Goal: Task Accomplishment & Management: Manage account settings

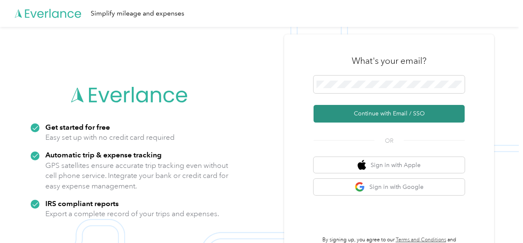
click at [379, 114] on button "Continue with Email / SSO" at bounding box center [388, 114] width 151 height 18
click at [373, 112] on button "Continue with Email / SSO" at bounding box center [388, 114] width 151 height 18
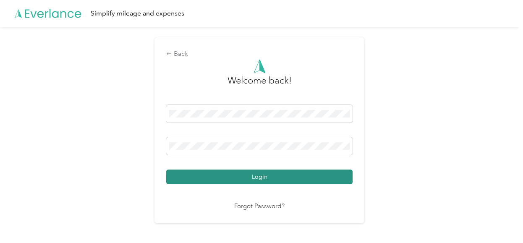
click at [257, 176] on button "Login" at bounding box center [259, 176] width 186 height 15
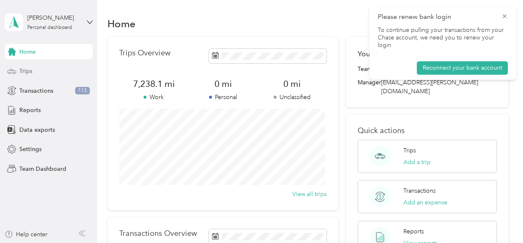
click at [29, 72] on span "Trips" at bounding box center [25, 71] width 13 height 9
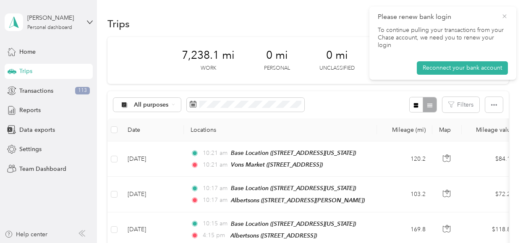
click at [505, 16] on icon at bounding box center [504, 16] width 4 height 4
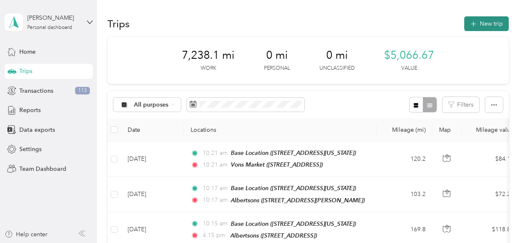
click at [479, 21] on button "New trip" at bounding box center [486, 23] width 44 height 15
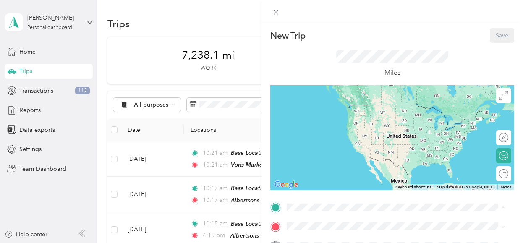
click at [333, 114] on span "[STREET_ADDRESS][US_STATE]" at bounding box center [344, 117] width 84 height 7
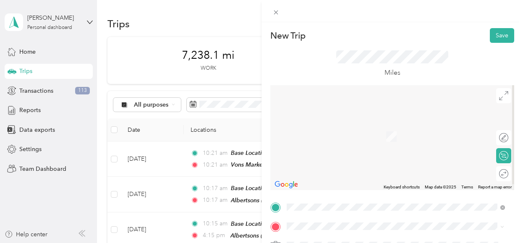
click at [346, 165] on span "[STREET_ADDRESS]" at bounding box center [328, 168] width 53 height 7
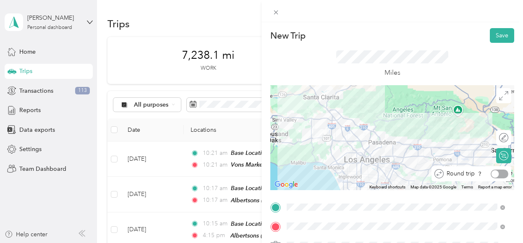
click at [495, 175] on div at bounding box center [499, 173] width 18 height 9
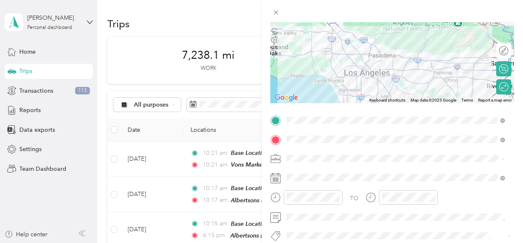
scroll to position [87, 0]
click at [273, 177] on rect at bounding box center [273, 177] width 1 height 1
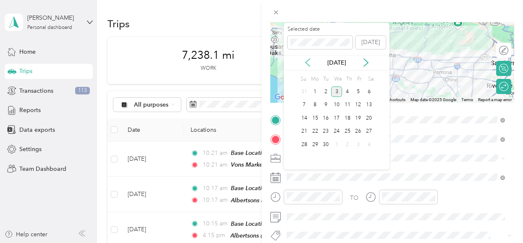
click at [306, 61] on icon at bounding box center [307, 63] width 4 height 8
click at [314, 104] on div "4" at bounding box center [315, 105] width 11 height 10
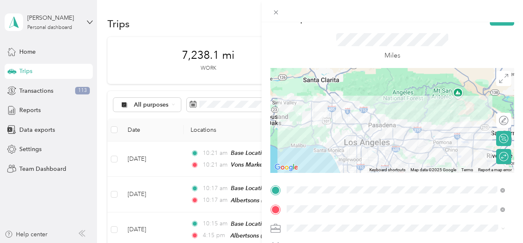
scroll to position [0, 0]
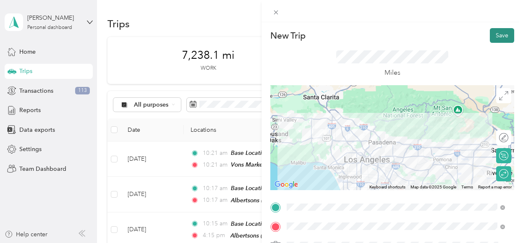
click at [495, 34] on button "Save" at bounding box center [501, 35] width 24 height 15
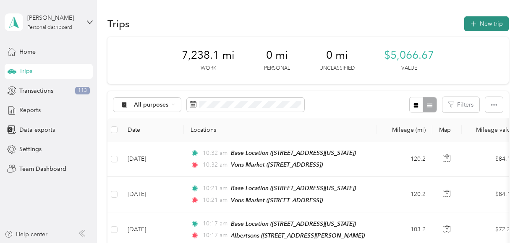
click at [481, 20] on button "New trip" at bounding box center [486, 23] width 44 height 15
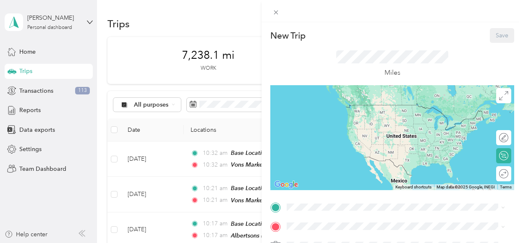
click at [330, 115] on span "[STREET_ADDRESS][US_STATE]" at bounding box center [344, 117] width 84 height 7
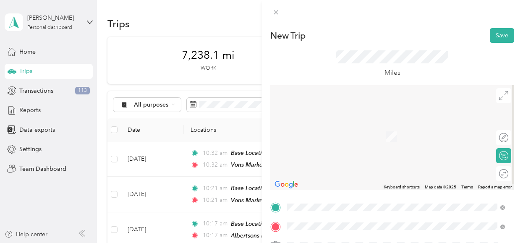
click at [358, 161] on div "TEAM Albertsons Store [STREET_ADDRESS]" at bounding box center [339, 163] width 75 height 21
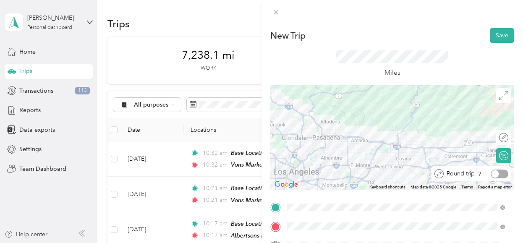
click at [493, 174] on div at bounding box center [499, 173] width 18 height 9
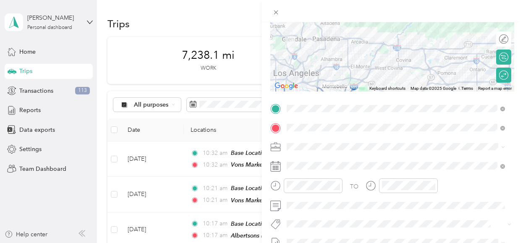
scroll to position [101, 0]
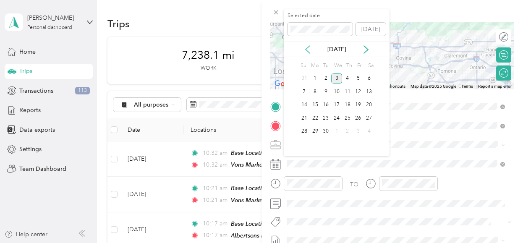
click at [306, 47] on icon at bounding box center [307, 49] width 8 height 8
click at [338, 91] on div "6" at bounding box center [336, 91] width 11 height 10
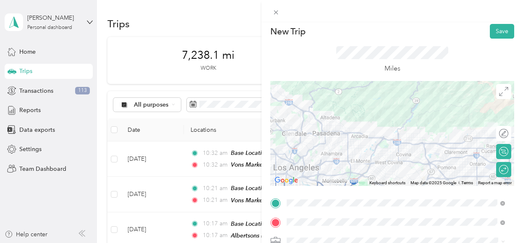
scroll to position [0, 0]
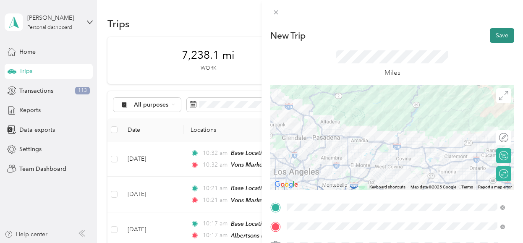
click at [492, 34] on button "Save" at bounding box center [501, 35] width 24 height 15
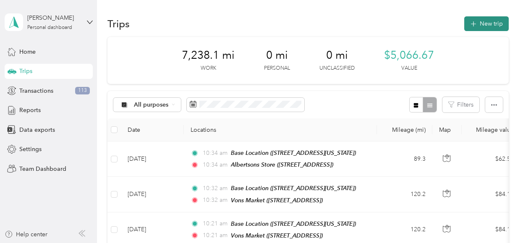
click at [483, 21] on button "New trip" at bounding box center [486, 23] width 44 height 15
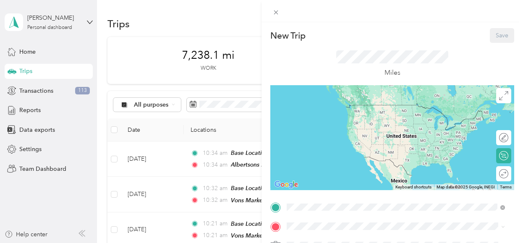
click at [337, 114] on span "[STREET_ADDRESS][US_STATE]" at bounding box center [344, 117] width 84 height 7
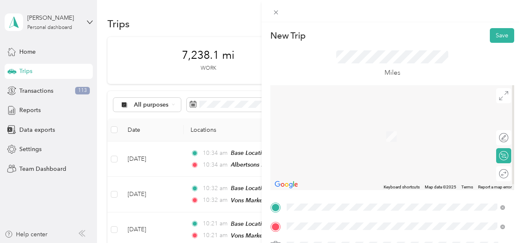
click at [356, 137] on span "[STREET_ADDRESS]" at bounding box center [328, 139] width 53 height 7
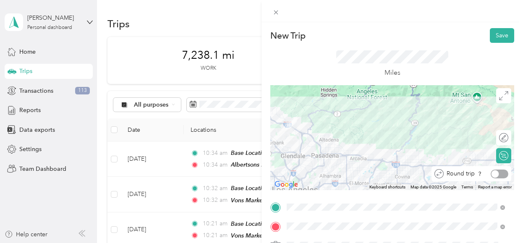
click at [496, 177] on div at bounding box center [499, 173] width 18 height 9
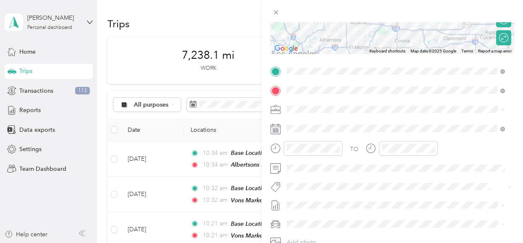
scroll to position [136, 0]
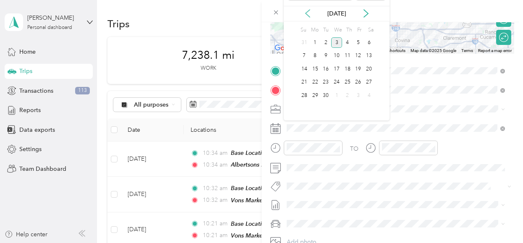
click at [307, 11] on icon at bounding box center [307, 13] width 8 height 8
click at [315, 68] on div "11" at bounding box center [315, 69] width 11 height 10
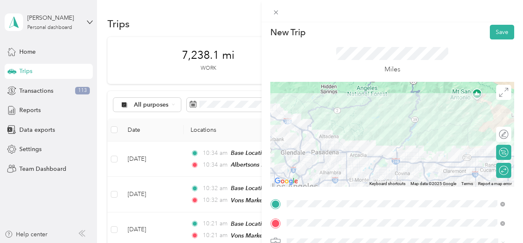
scroll to position [0, 0]
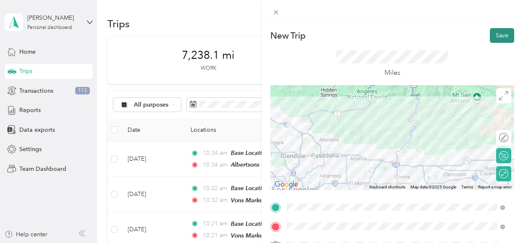
click at [495, 34] on button "Save" at bounding box center [501, 35] width 24 height 15
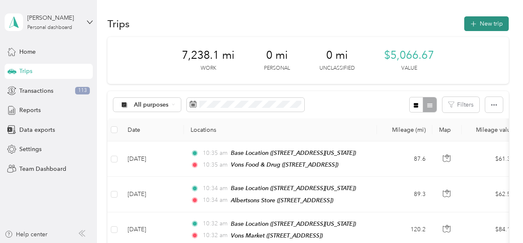
click at [481, 24] on button "New trip" at bounding box center [486, 23] width 44 height 15
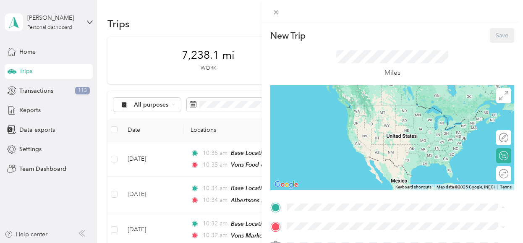
click at [333, 115] on span "[STREET_ADDRESS][US_STATE]" at bounding box center [344, 117] width 84 height 7
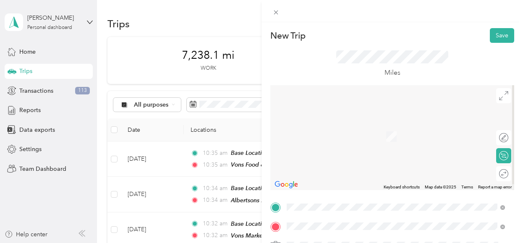
click at [353, 189] on div "TEAM Vons Market [STREET_ADDRESS]" at bounding box center [333, 192] width 63 height 21
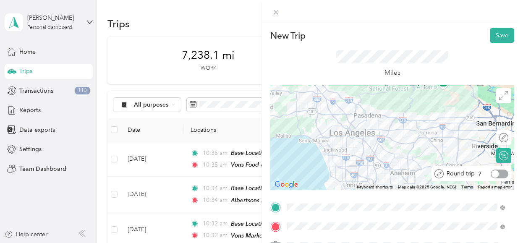
click at [495, 171] on div at bounding box center [499, 173] width 18 height 9
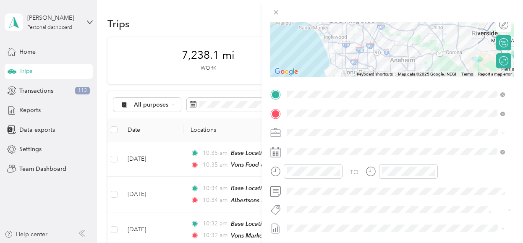
scroll to position [117, 0]
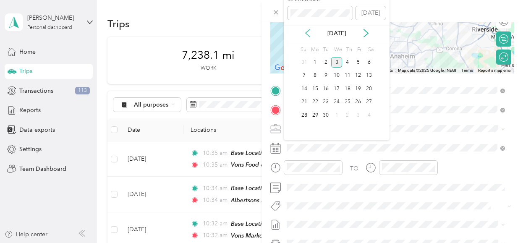
click at [308, 30] on icon at bounding box center [307, 33] width 4 height 8
click at [358, 62] on div "1" at bounding box center [358, 62] width 11 height 10
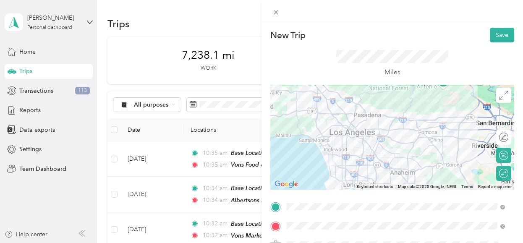
scroll to position [0, 0]
click at [492, 34] on button "Save" at bounding box center [501, 35] width 24 height 15
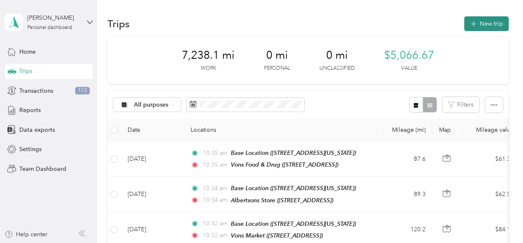
click at [477, 19] on button "New trip" at bounding box center [486, 23] width 44 height 15
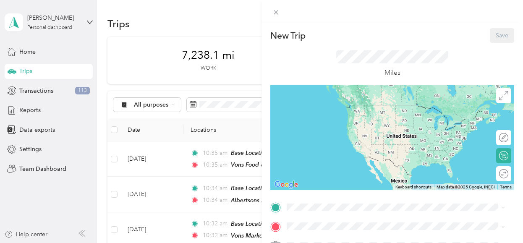
click at [327, 113] on div "Base Location [STREET_ADDRESS][US_STATE]" at bounding box center [344, 111] width 84 height 18
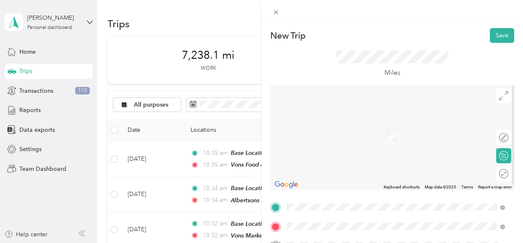
click at [353, 138] on span "[STREET_ADDRESS][PERSON_NAME]" at bounding box center [352, 139] width 100 height 7
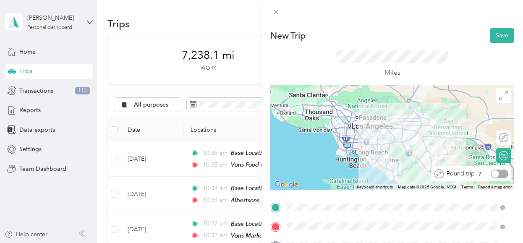
click at [491, 172] on div at bounding box center [495, 174] width 8 height 8
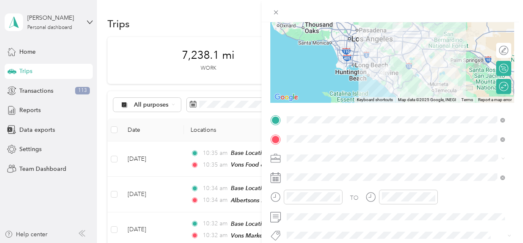
scroll to position [91, 0]
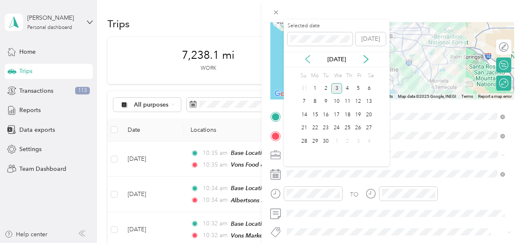
click at [306, 61] on icon at bounding box center [307, 59] width 8 height 8
click at [346, 113] on div "14" at bounding box center [347, 114] width 11 height 10
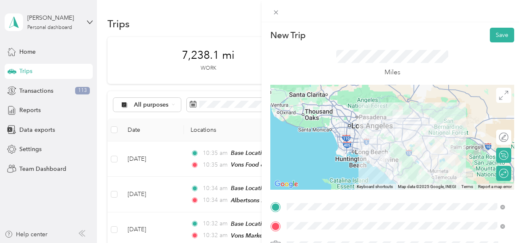
scroll to position [0, 0]
click at [491, 34] on button "Save" at bounding box center [501, 35] width 24 height 15
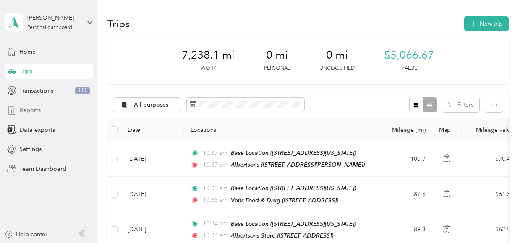
click at [33, 109] on span "Reports" at bounding box center [29, 110] width 21 height 9
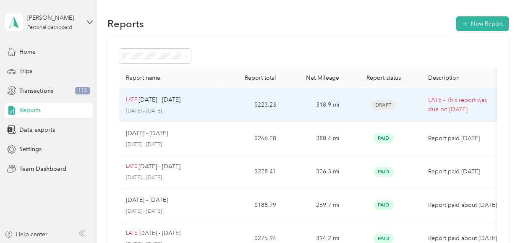
click at [195, 108] on p "[DATE] - [DATE]" at bounding box center [169, 111] width 87 height 8
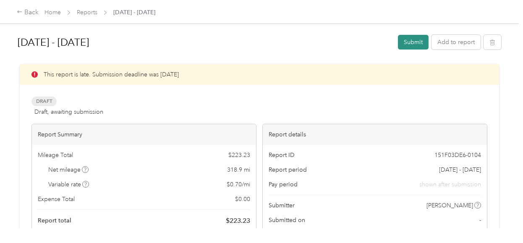
click at [409, 38] on button "Submit" at bounding box center [413, 42] width 31 height 15
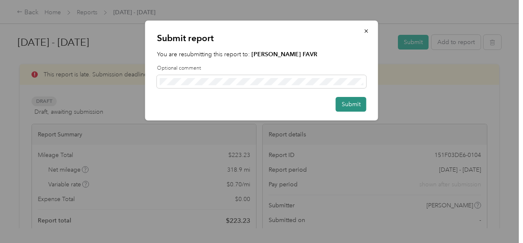
click at [347, 105] on button "Submit" at bounding box center [351, 104] width 31 height 15
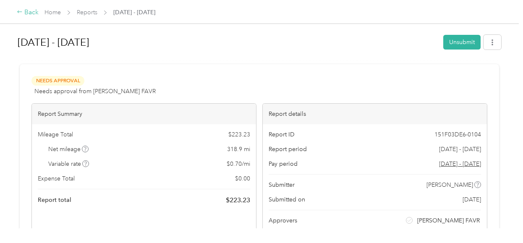
click at [28, 12] on div "Back" at bounding box center [28, 13] width 22 height 10
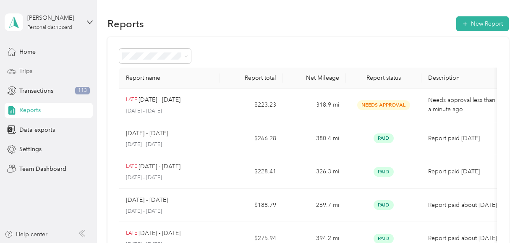
click at [31, 70] on span "Trips" at bounding box center [25, 71] width 13 height 9
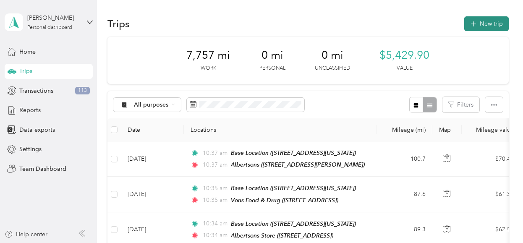
click at [484, 20] on button "New trip" at bounding box center [486, 23] width 44 height 15
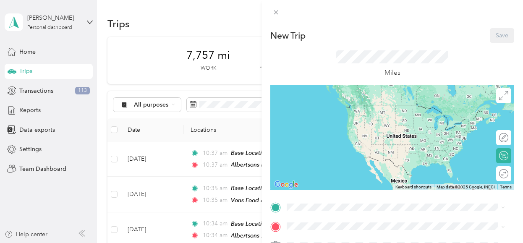
click at [331, 110] on div "Base Location [STREET_ADDRESS][US_STATE]" at bounding box center [344, 112] width 84 height 18
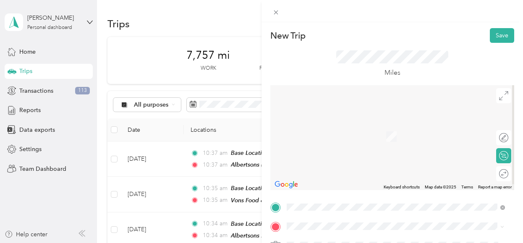
click at [354, 163] on div "TEAM Vons Market [STREET_ADDRESS]" at bounding box center [333, 163] width 63 height 21
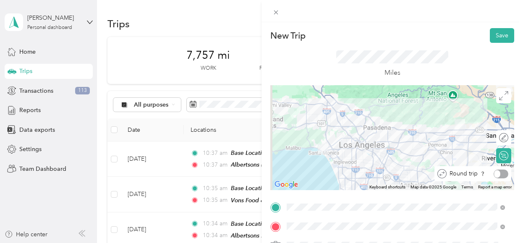
click at [496, 174] on div at bounding box center [500, 173] width 15 height 9
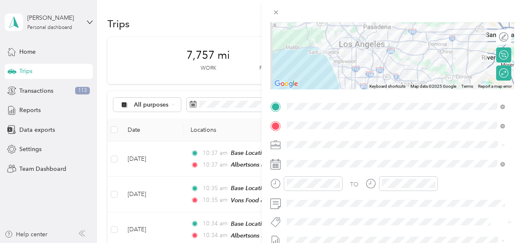
scroll to position [102, 0]
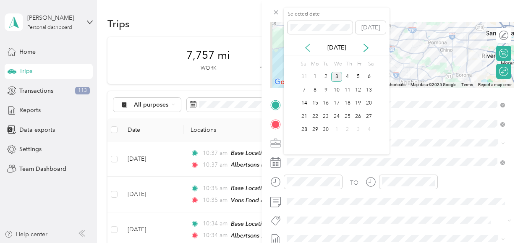
click at [305, 47] on icon at bounding box center [307, 48] width 8 height 8
click at [323, 115] on div "19" at bounding box center [325, 116] width 11 height 10
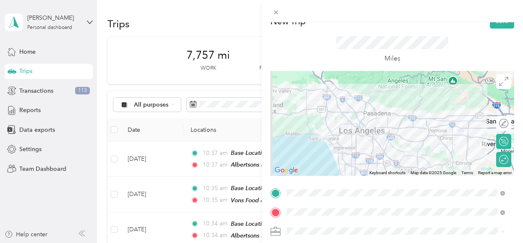
scroll to position [0, 0]
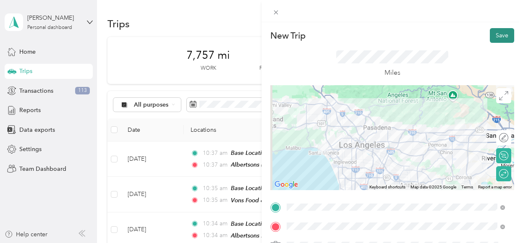
click at [497, 33] on button "Save" at bounding box center [501, 35] width 24 height 15
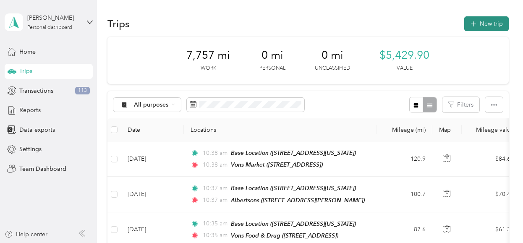
click at [478, 23] on button "New trip" at bounding box center [486, 23] width 44 height 15
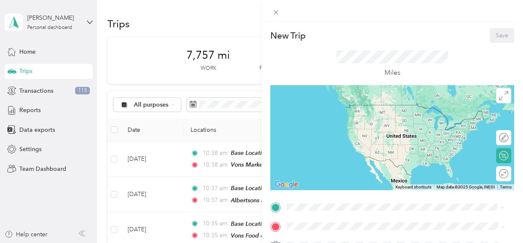
click at [336, 113] on div "Base Location [STREET_ADDRESS][US_STATE]" at bounding box center [344, 113] width 84 height 18
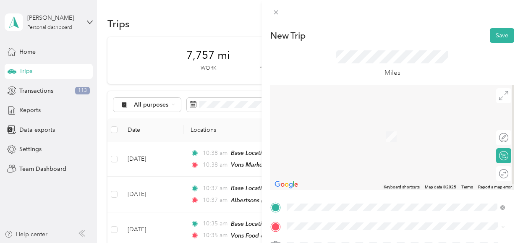
click at [358, 132] on div "TEAM Vons Market [STREET_ADDRESS]" at bounding box center [333, 129] width 63 height 21
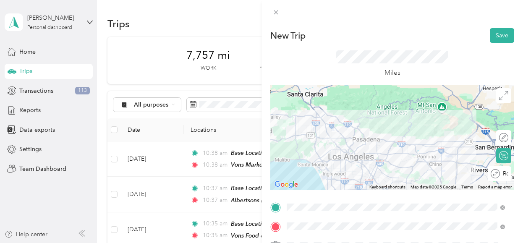
click at [500, 172] on div "Round trip" at bounding box center [504, 173] width 8 height 9
click at [491, 172] on div at bounding box center [495, 174] width 8 height 8
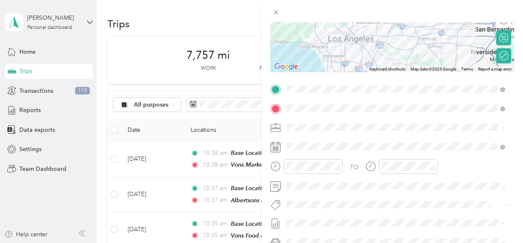
scroll to position [122, 0]
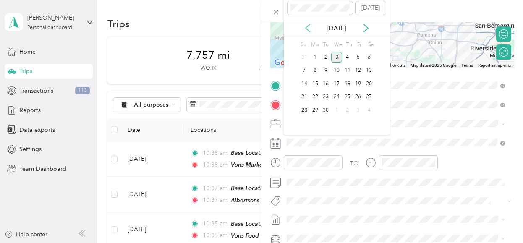
click at [307, 26] on icon at bounding box center [307, 28] width 4 height 8
click at [347, 95] on div "21" at bounding box center [347, 97] width 11 height 10
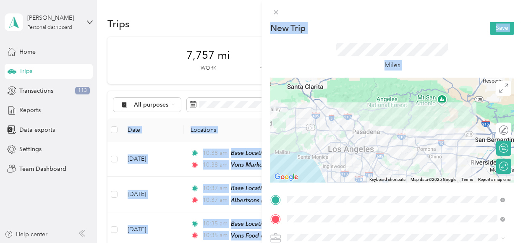
scroll to position [0, 0]
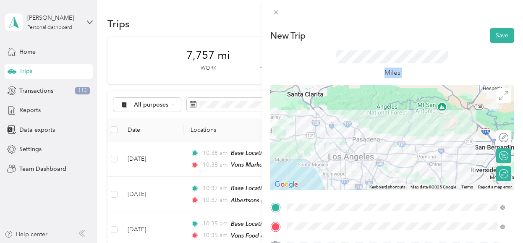
drag, startPoint x: 522, startPoint y: 144, endPoint x: 522, endPoint y: 36, distance: 107.4
click at [522, 36] on div "New Trip Save This trip cannot be edited because it is either under review, app…" at bounding box center [391, 143] width 261 height 243
drag, startPoint x: 522, startPoint y: 36, endPoint x: 418, endPoint y: 26, distance: 104.5
click at [418, 26] on div "New Trip Save This trip cannot be edited because it is either under review, app…" at bounding box center [391, 143] width 261 height 243
click at [494, 31] on button "Save" at bounding box center [501, 35] width 24 height 15
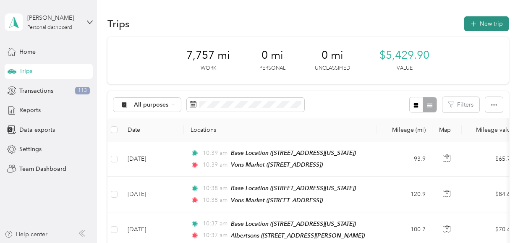
click at [480, 23] on button "New trip" at bounding box center [486, 23] width 44 height 15
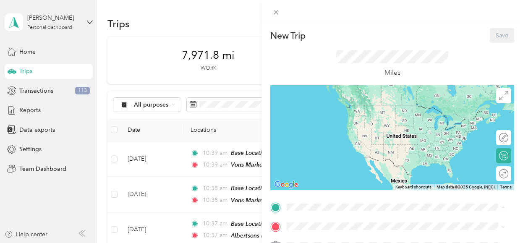
click at [336, 115] on span "[STREET_ADDRESS][US_STATE]" at bounding box center [344, 117] width 84 height 7
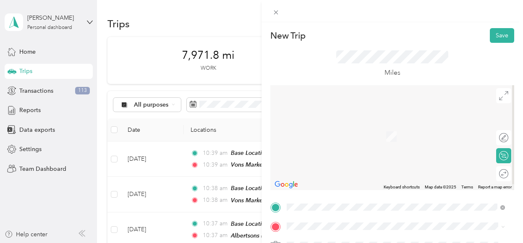
click at [349, 161] on div "TEAM Vons Market [STREET_ADDRESS]" at bounding box center [333, 158] width 63 height 21
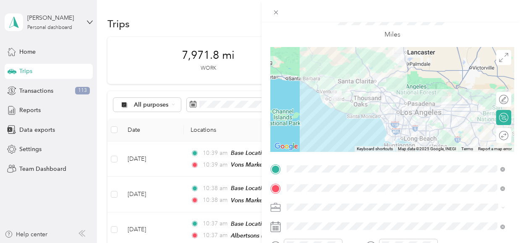
scroll to position [40, 0]
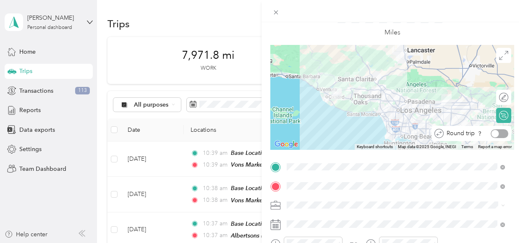
click at [495, 134] on div at bounding box center [499, 133] width 18 height 9
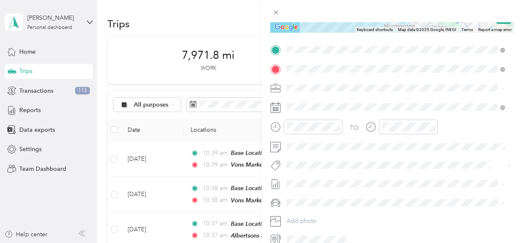
scroll to position [167, 0]
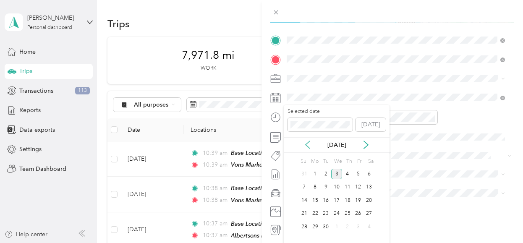
click at [307, 144] on icon at bounding box center [307, 145] width 8 height 8
click at [326, 224] on div "26" at bounding box center [325, 226] width 11 height 10
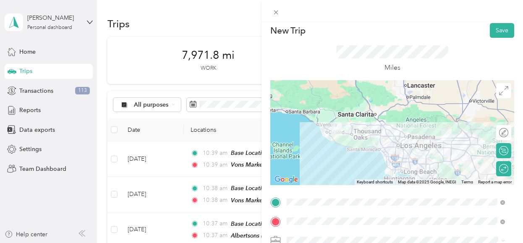
scroll to position [0, 0]
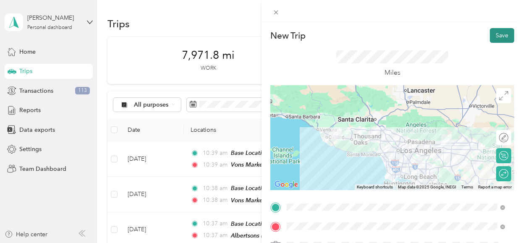
click at [492, 34] on button "Save" at bounding box center [501, 35] width 24 height 15
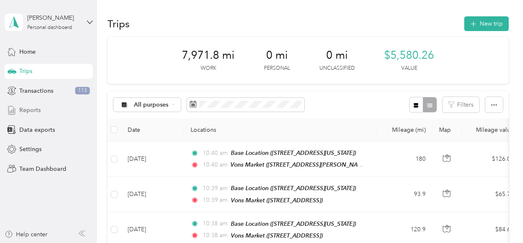
click at [32, 111] on span "Reports" at bounding box center [29, 110] width 21 height 9
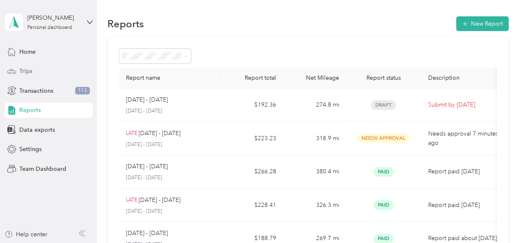
click at [38, 69] on div "Trips" at bounding box center [49, 71] width 88 height 15
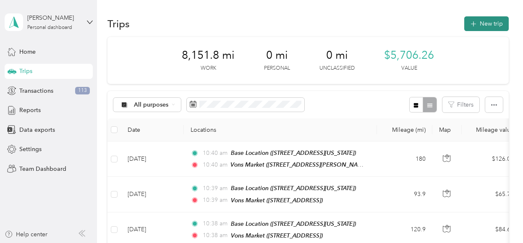
click at [479, 20] on button "New trip" at bounding box center [486, 23] width 44 height 15
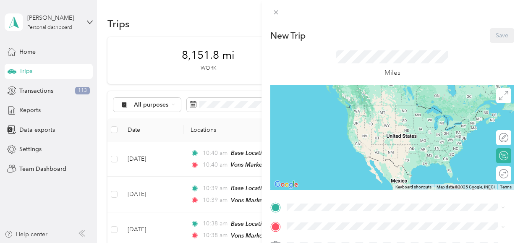
click at [331, 112] on div "Base Location [STREET_ADDRESS][US_STATE]" at bounding box center [344, 110] width 84 height 18
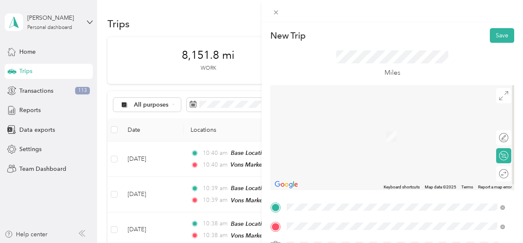
click at [360, 131] on div "TEAM Vons Market [STREET_ADDRESS][PERSON_NAME]" at bounding box center [352, 133] width 100 height 21
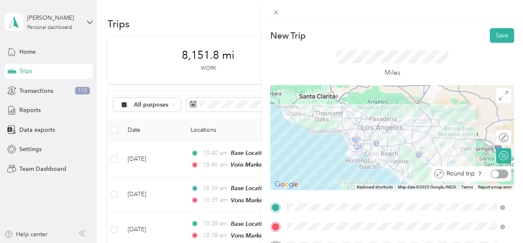
click at [491, 173] on div at bounding box center [495, 174] width 8 height 8
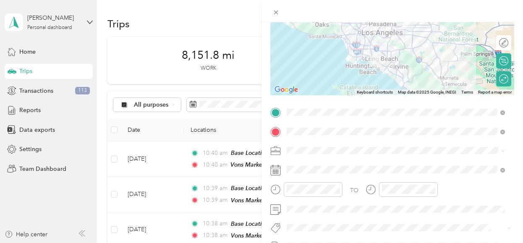
scroll to position [115, 0]
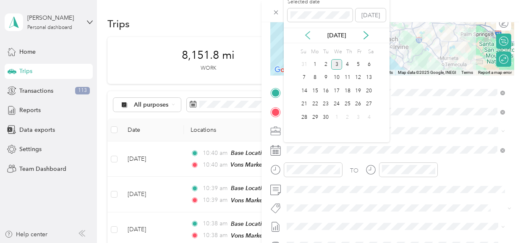
click at [307, 34] on icon at bounding box center [307, 36] width 4 height 8
click at [349, 115] on div "28" at bounding box center [347, 117] width 11 height 10
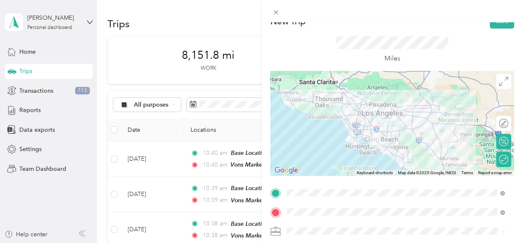
scroll to position [0, 0]
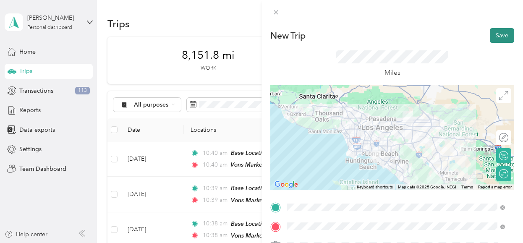
click at [492, 35] on button "Save" at bounding box center [501, 35] width 24 height 15
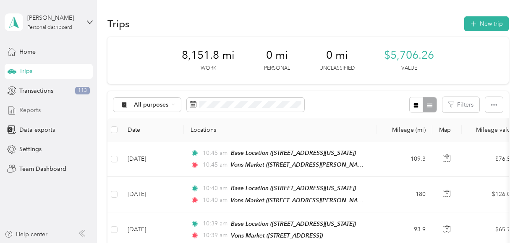
click at [30, 110] on span "Reports" at bounding box center [29, 110] width 21 height 9
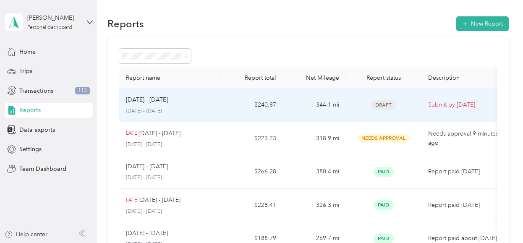
click at [149, 107] on div "[DATE] - [DATE] [DATE] - [DATE]" at bounding box center [169, 105] width 87 height 20
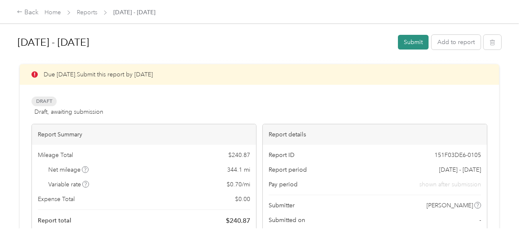
click at [406, 44] on button "Submit" at bounding box center [413, 42] width 31 height 15
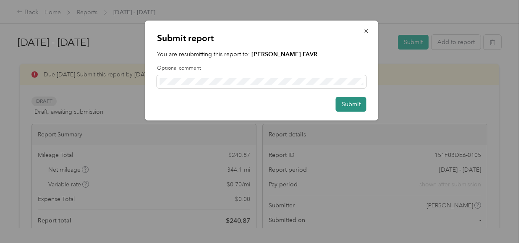
click at [351, 102] on button "Submit" at bounding box center [351, 104] width 31 height 15
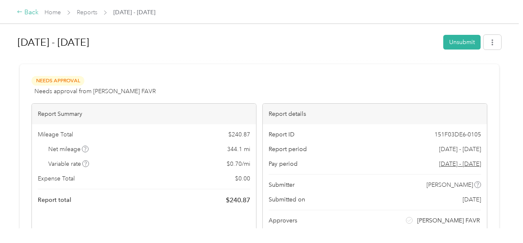
click at [26, 13] on div "Back" at bounding box center [28, 13] width 22 height 10
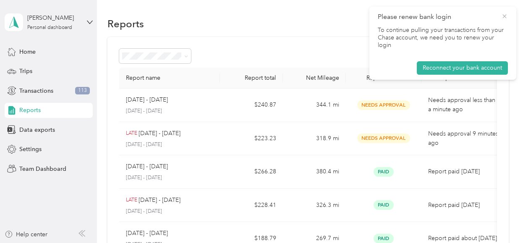
click at [504, 16] on icon at bounding box center [504, 17] width 7 height 8
